Goal: Information Seeking & Learning: Understand process/instructions

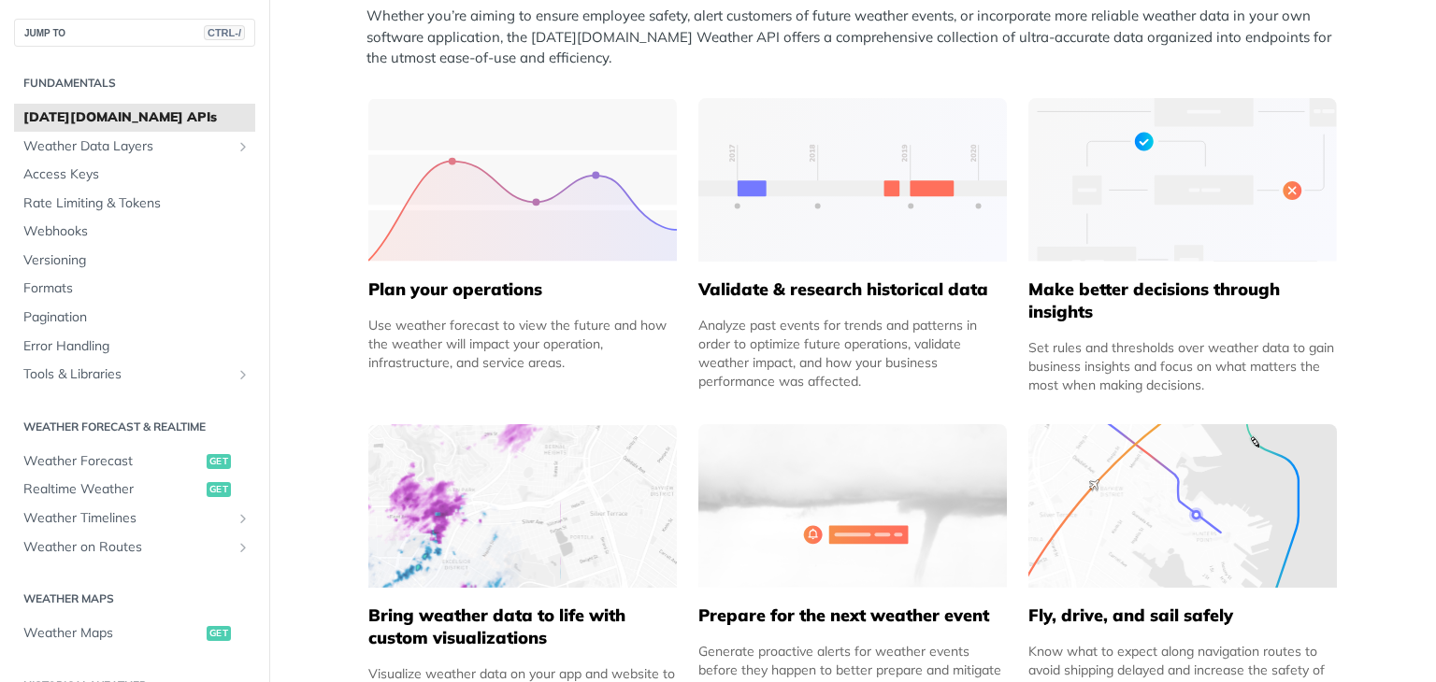
scroll to position [823, 0]
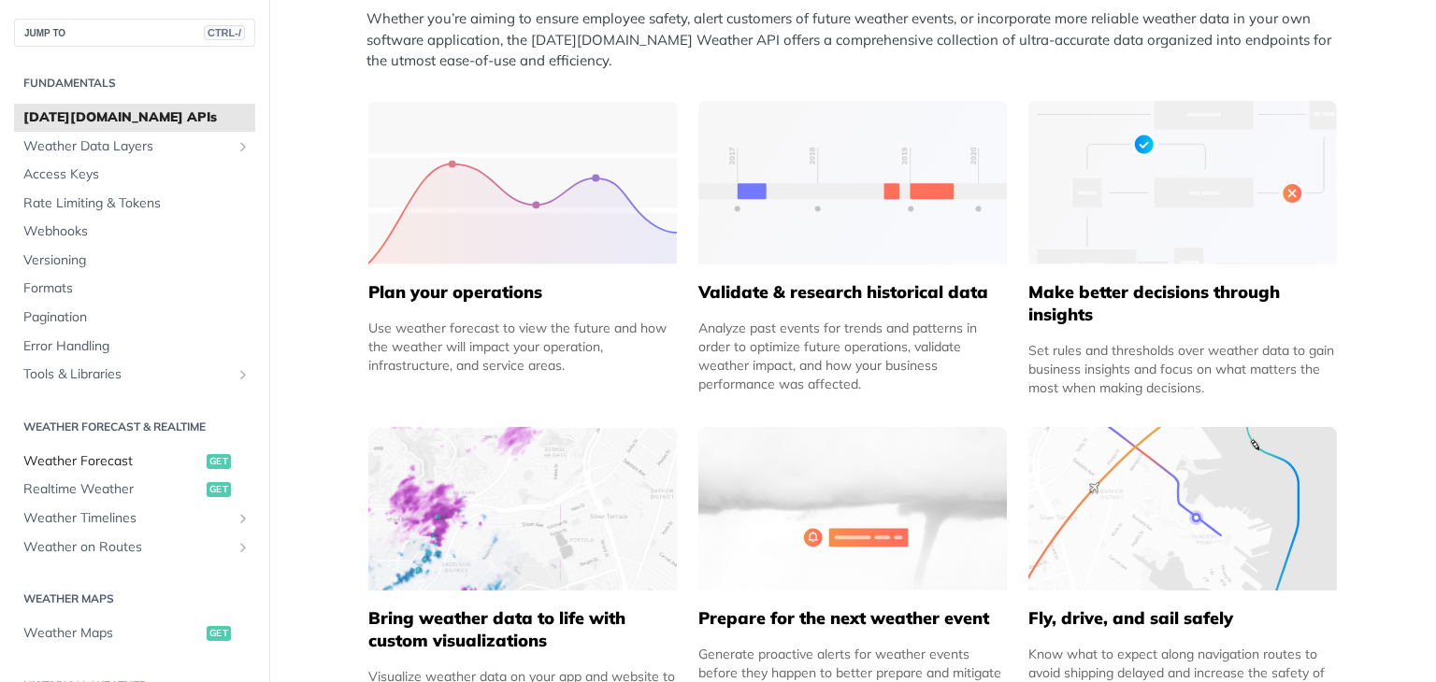
click at [163, 464] on span "Weather Forecast" at bounding box center [112, 461] width 179 height 19
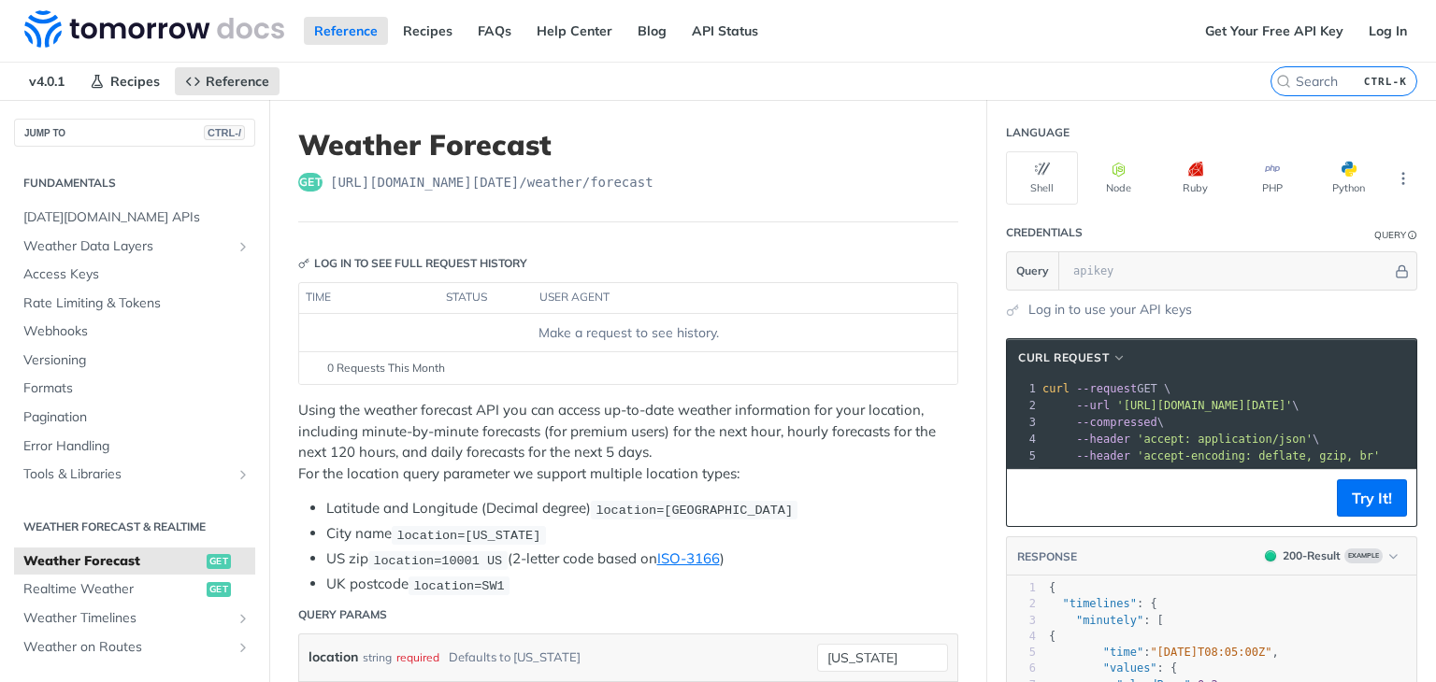
click at [600, 331] on div "Make a request to see history." at bounding box center [628, 333] width 643 height 20
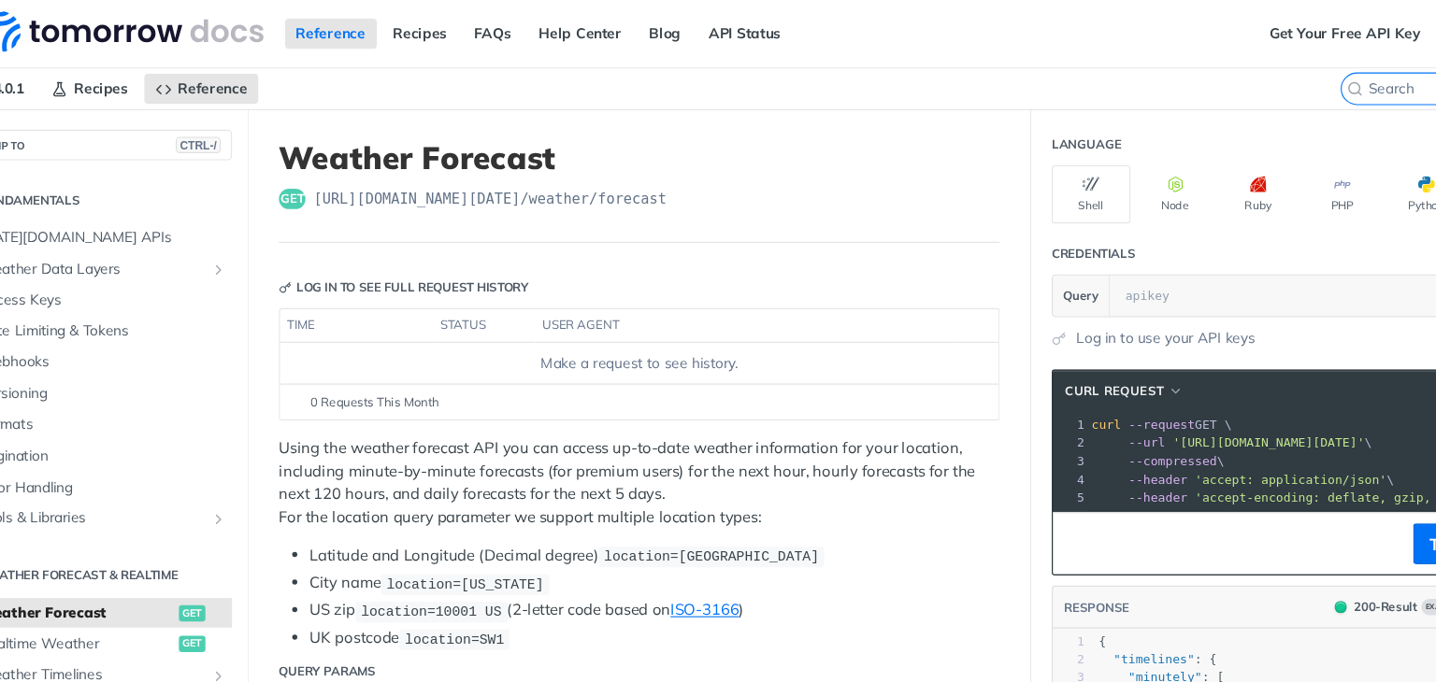
click at [555, 176] on span "[URL][DOMAIN_NAME][DATE] /weather/forecast" at bounding box center [491, 182] width 323 height 19
click at [555, 176] on span "https://api.tomorrow.io/v4 /weather/forecast" at bounding box center [491, 182] width 323 height 19
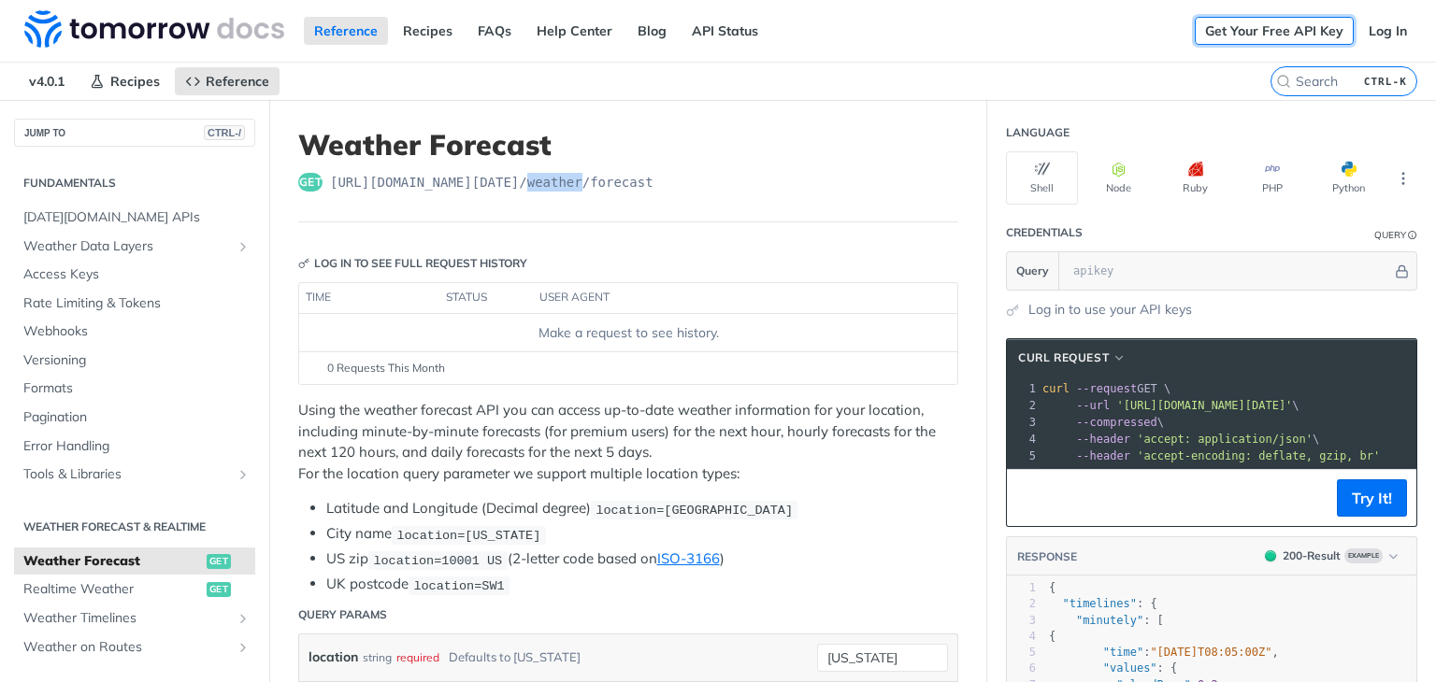
click at [1283, 30] on link "Get Your Free API Key" at bounding box center [1274, 31] width 159 height 28
click at [1386, 36] on link "Log In" at bounding box center [1387, 31] width 59 height 28
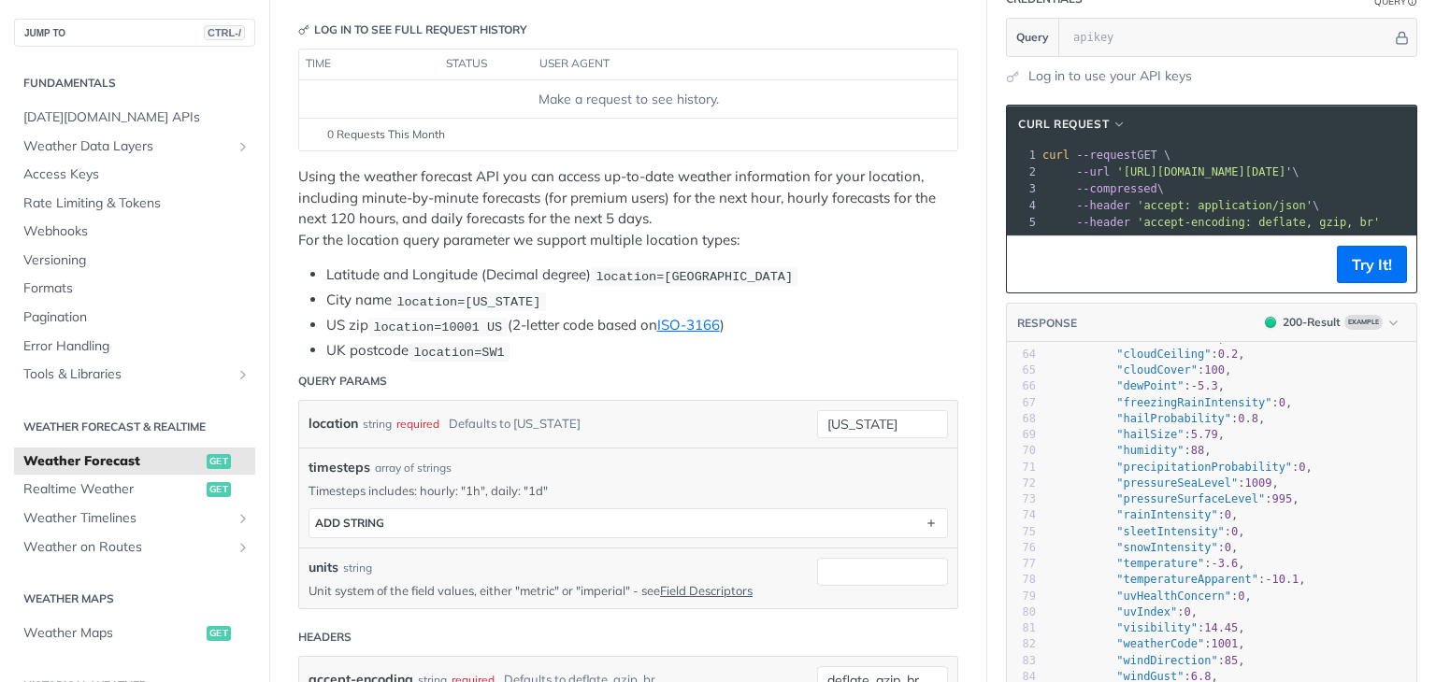
scroll to position [178, 0]
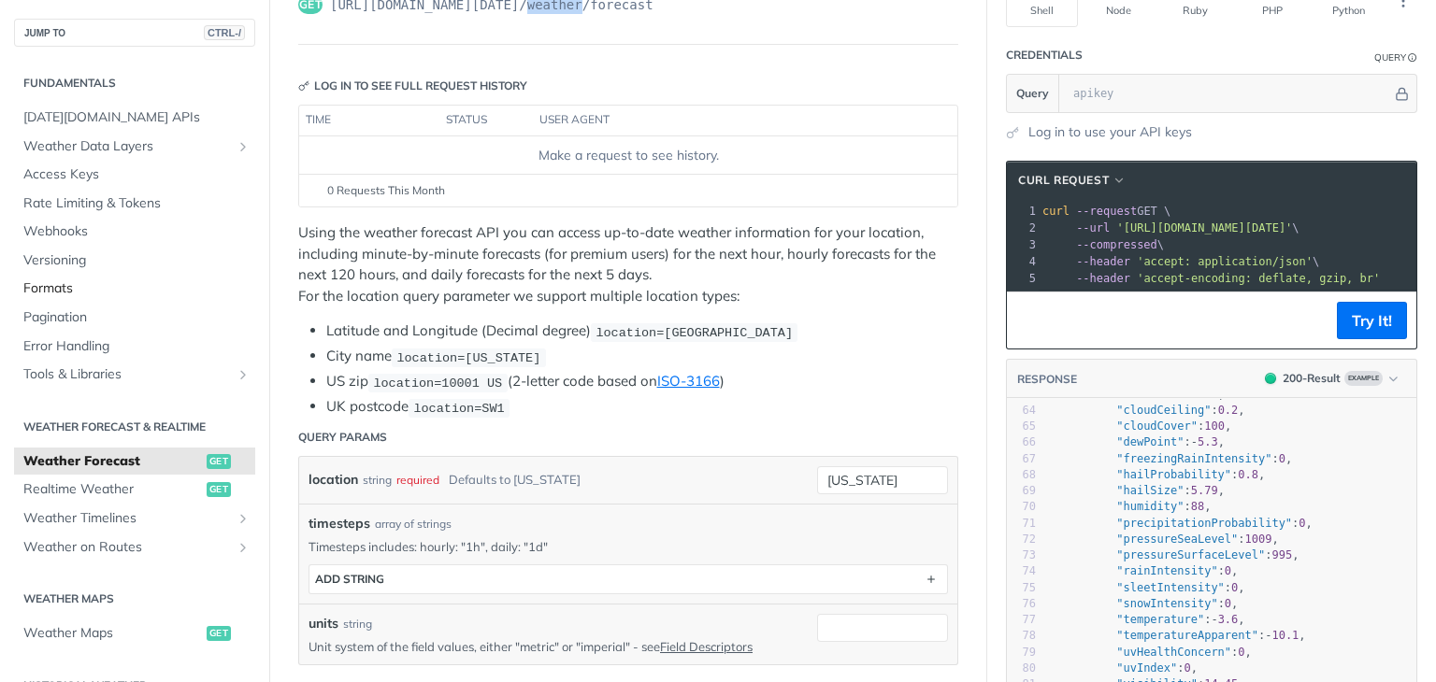
click at [235, 285] on span "Formats" at bounding box center [136, 289] width 227 height 19
